Goal: Task Accomplishment & Management: Use online tool/utility

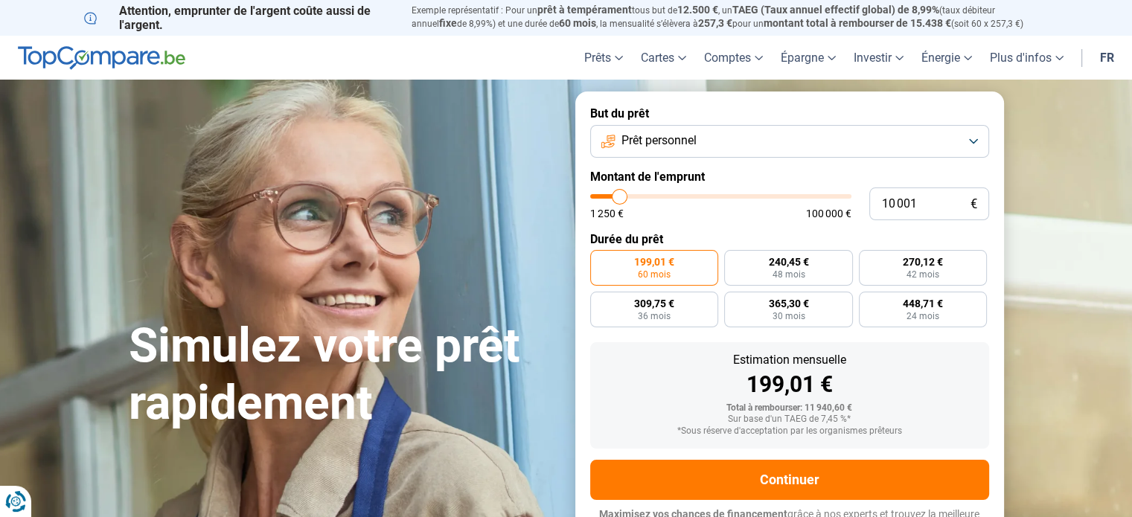
click at [973, 137] on button "Prêt personnel" at bounding box center [789, 141] width 399 height 33
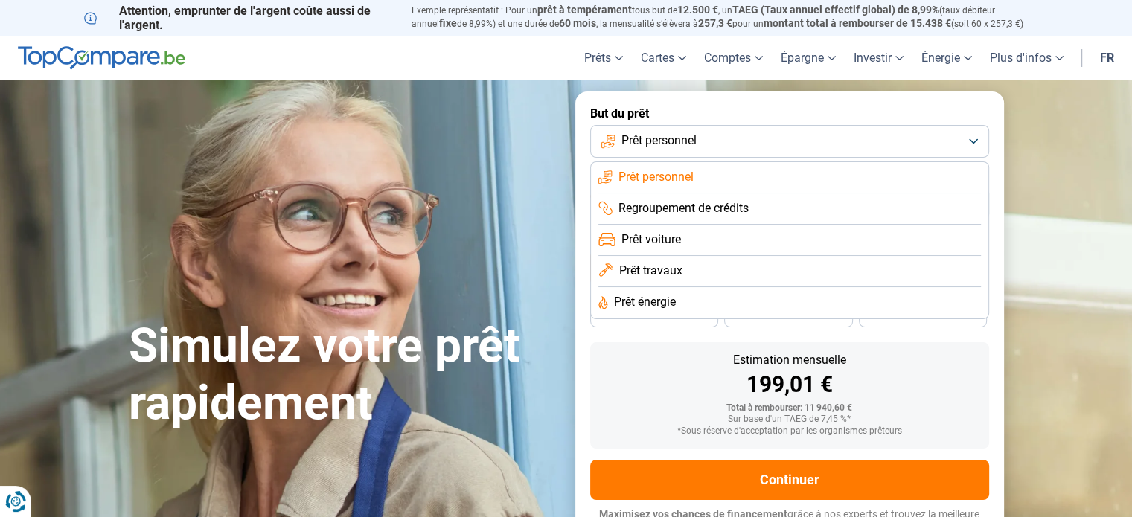
click at [774, 246] on li "Prêt voiture" at bounding box center [789, 240] width 382 height 31
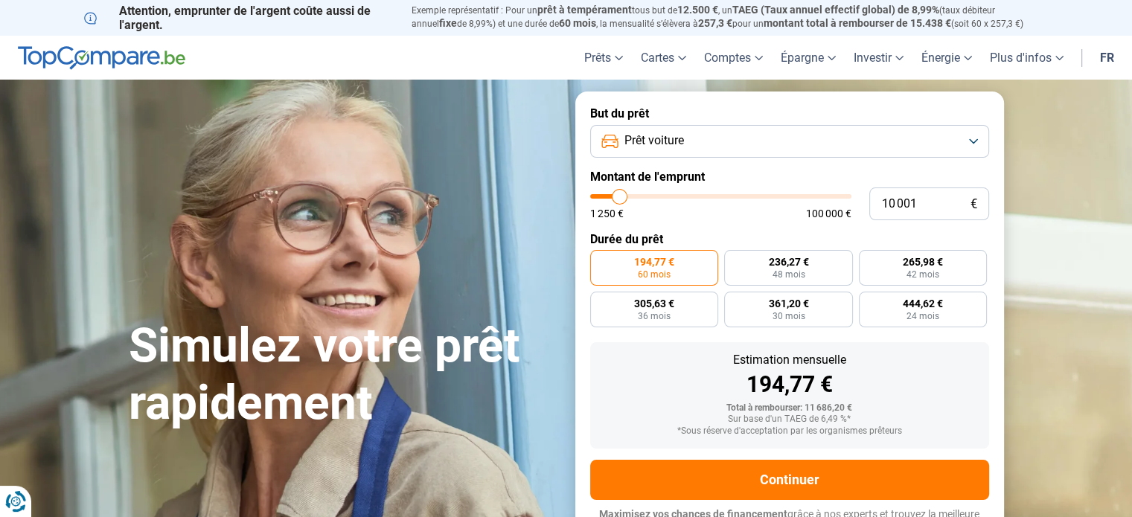
scroll to position [20, 0]
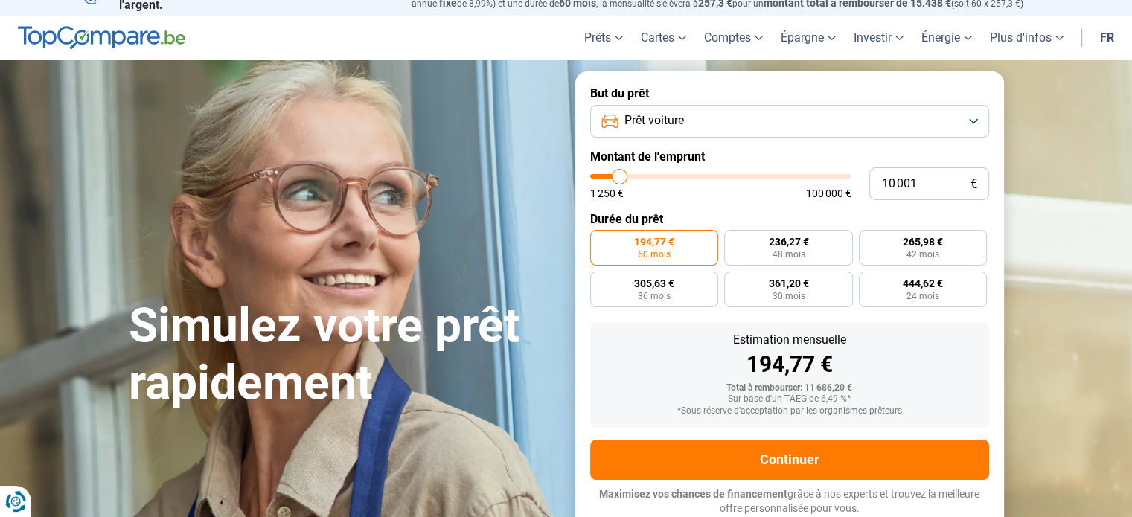
type input "41 250"
type input "41250"
click at [696, 174] on input "range" at bounding box center [720, 176] width 261 height 4
radio input "false"
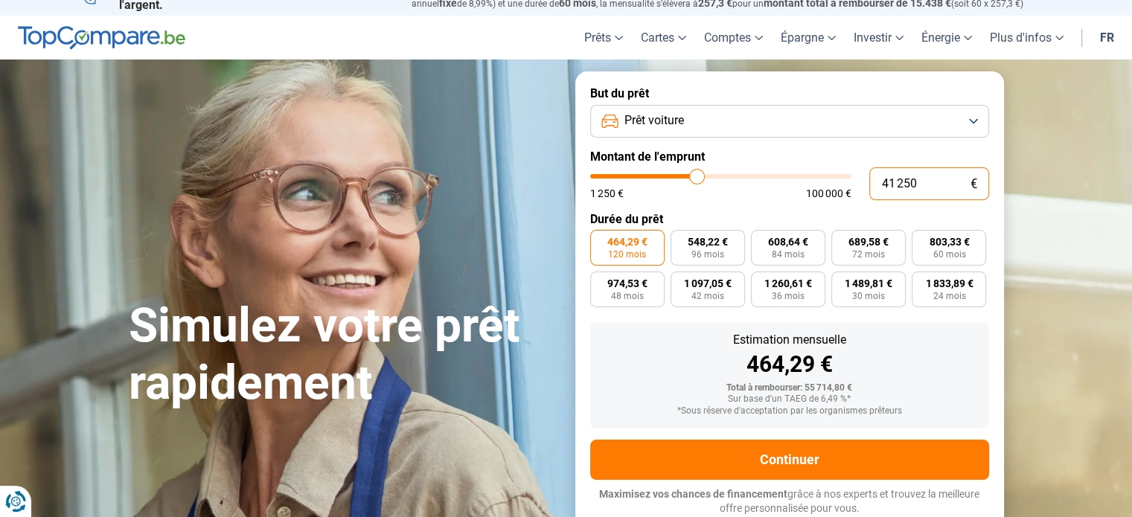
click at [920, 188] on input "41 250" at bounding box center [929, 183] width 120 height 33
type input "4 125"
type input "4250"
type input "412"
type input "1250"
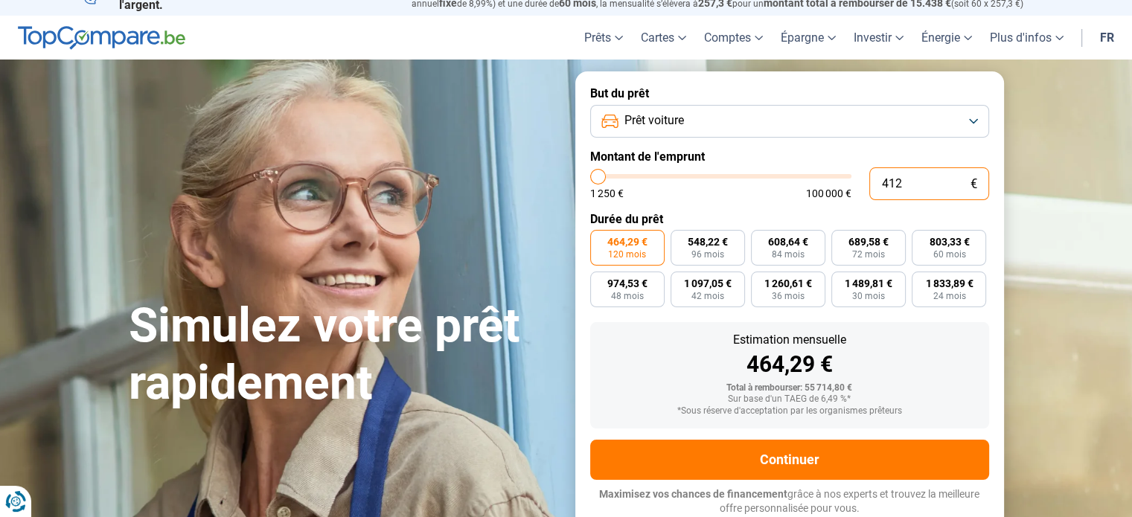
type input "41"
type input "1250"
type input "4"
type input "1250"
type input "0"
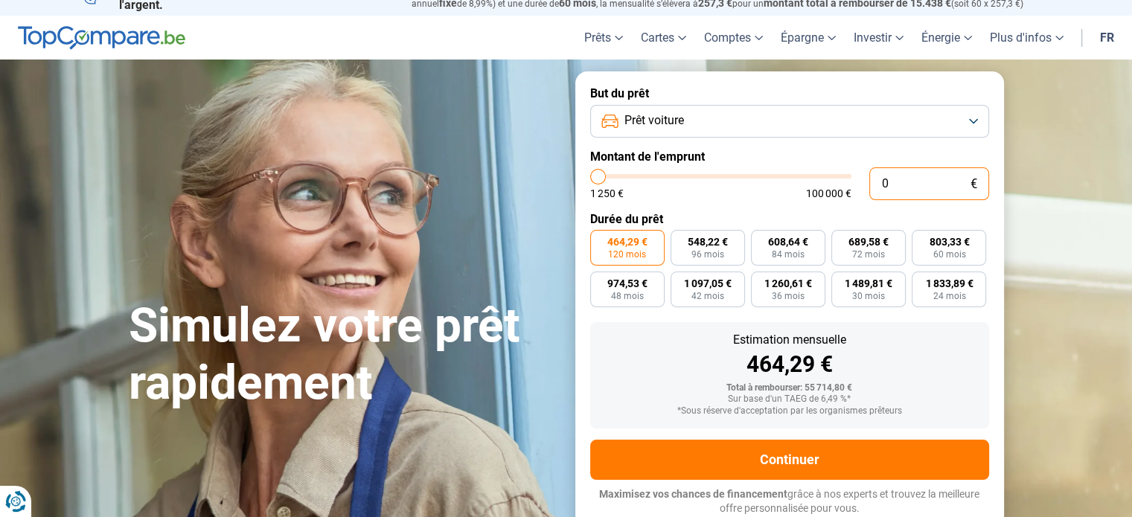
type input "1250"
type input "2"
type input "1250"
type input "27"
type input "1250"
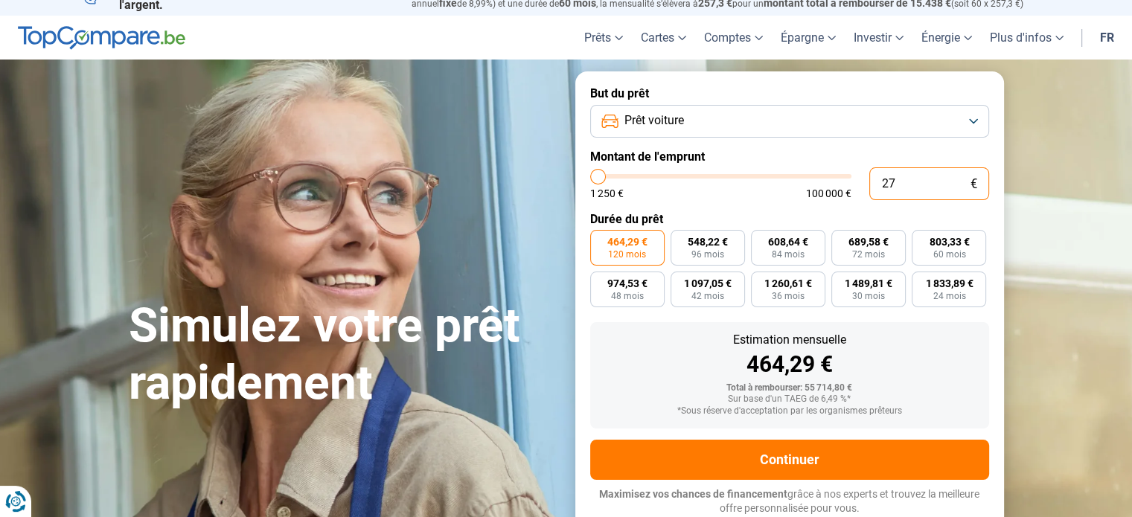
type input "270"
type input "1250"
type input "2 700"
type input "2750"
type input "27 000"
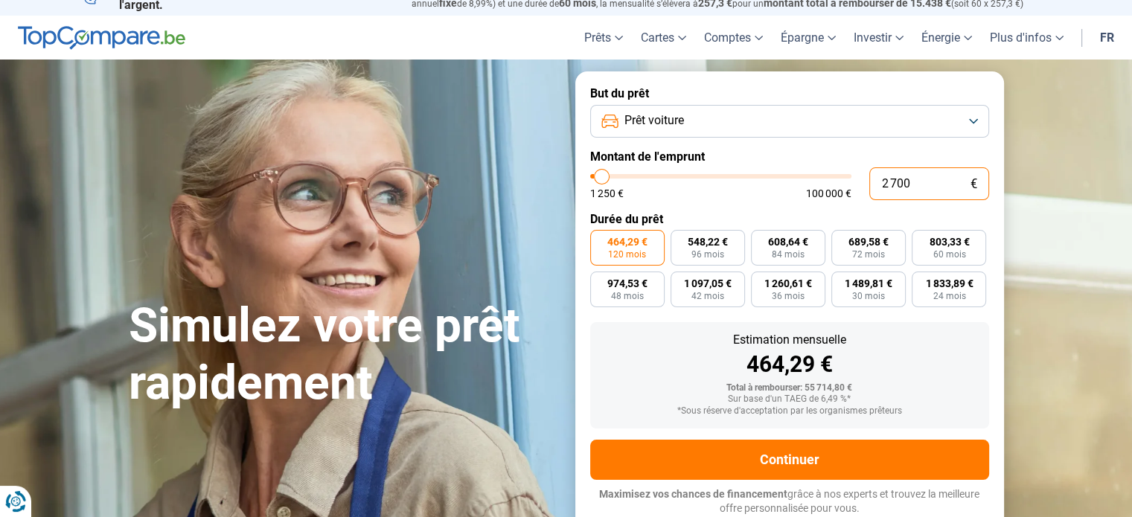
type input "27000"
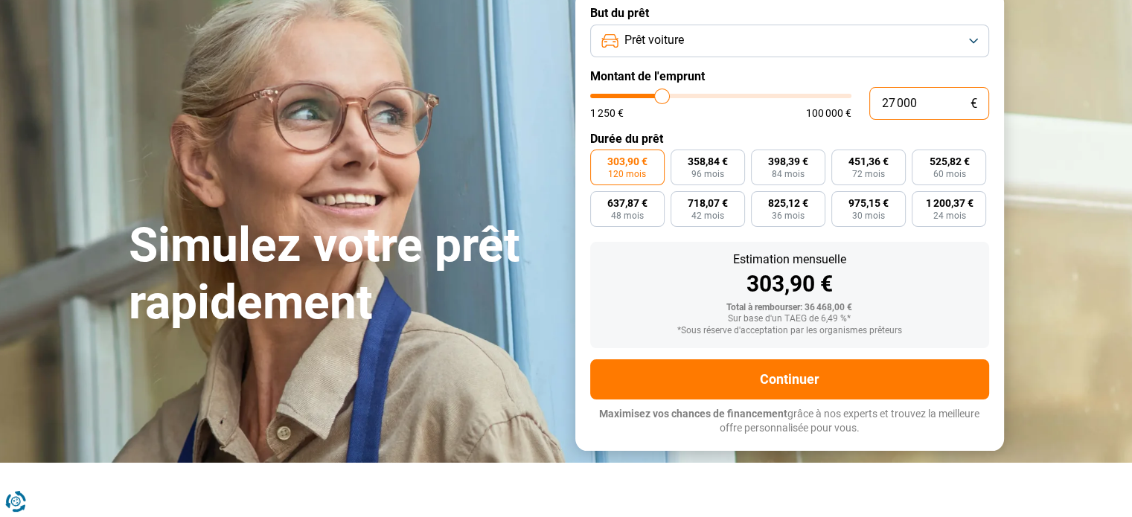
scroll to position [117, 0]
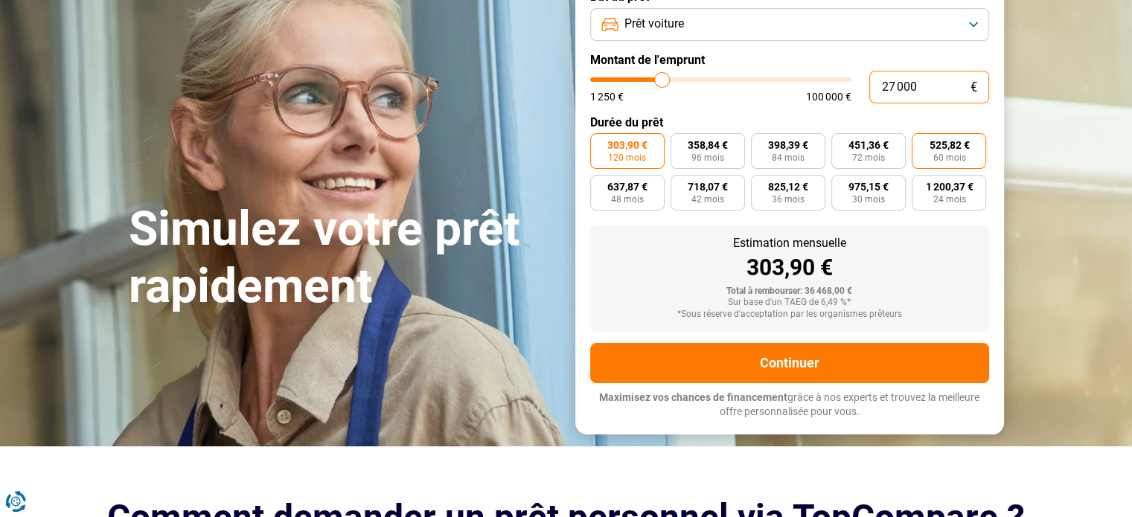
type input "27 000"
click at [945, 153] on span "60 mois" at bounding box center [948, 157] width 33 height 9
click at [921, 143] on input "525,82 € 60 mois" at bounding box center [917, 138] width 10 height 10
radio input "true"
